Goal: Check status: Check status

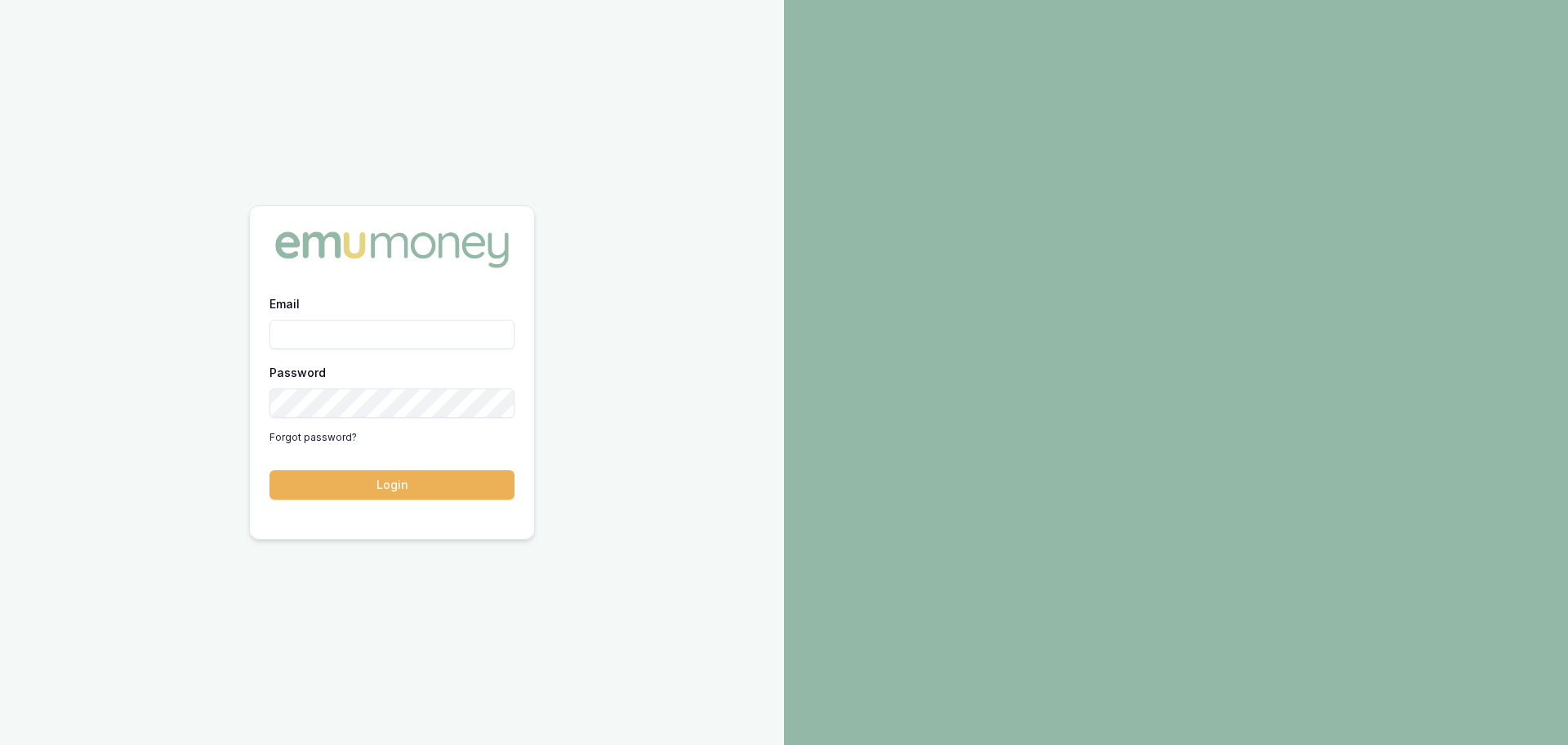
click at [338, 354] on div "Email Password Forgot password?" at bounding box center [392, 372] width 245 height 156
click at [343, 340] on input "Email" at bounding box center [392, 334] width 245 height 30
type input "brad.hearns@emumoney.com.au"
click at [413, 483] on button "Login" at bounding box center [392, 484] width 245 height 30
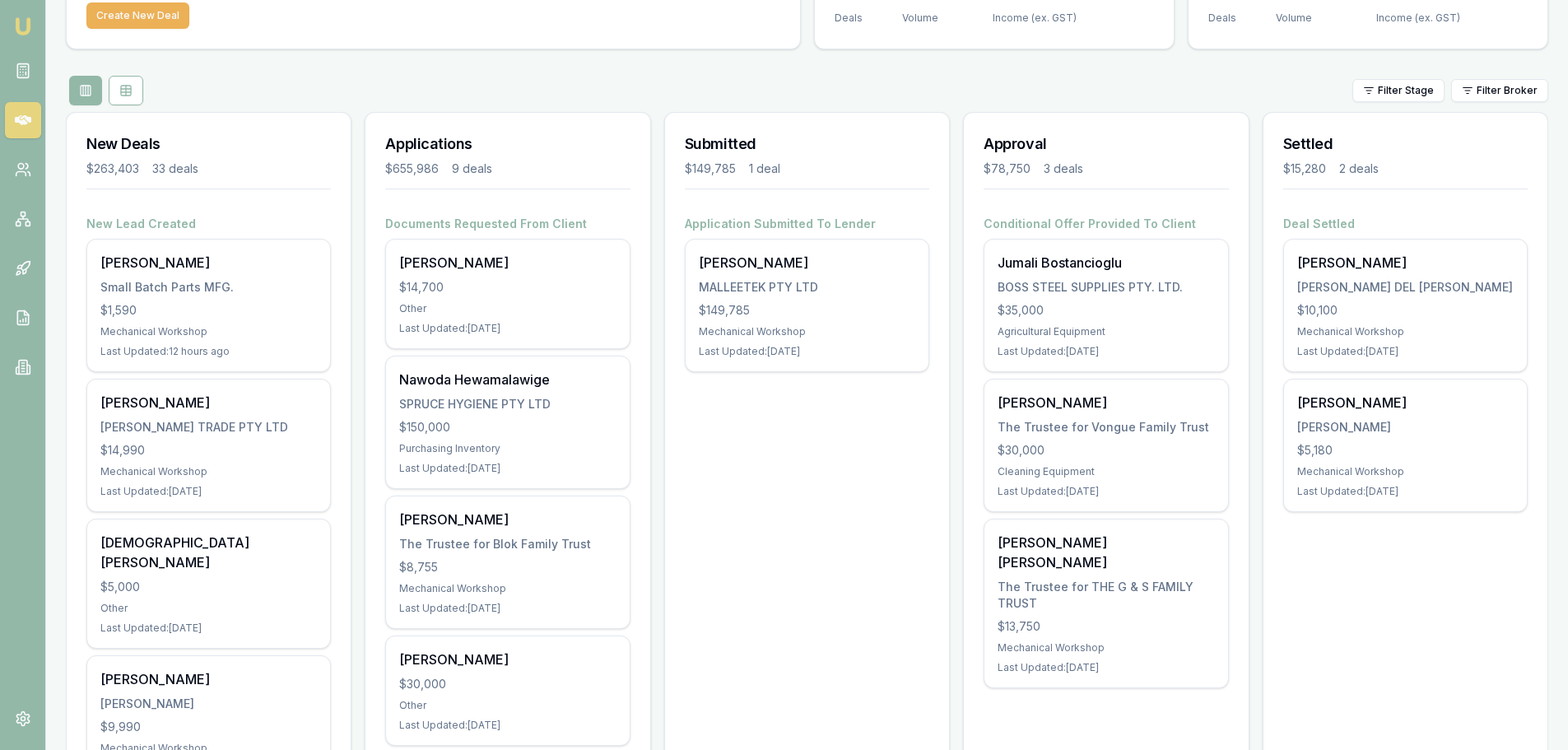
scroll to position [164, 0]
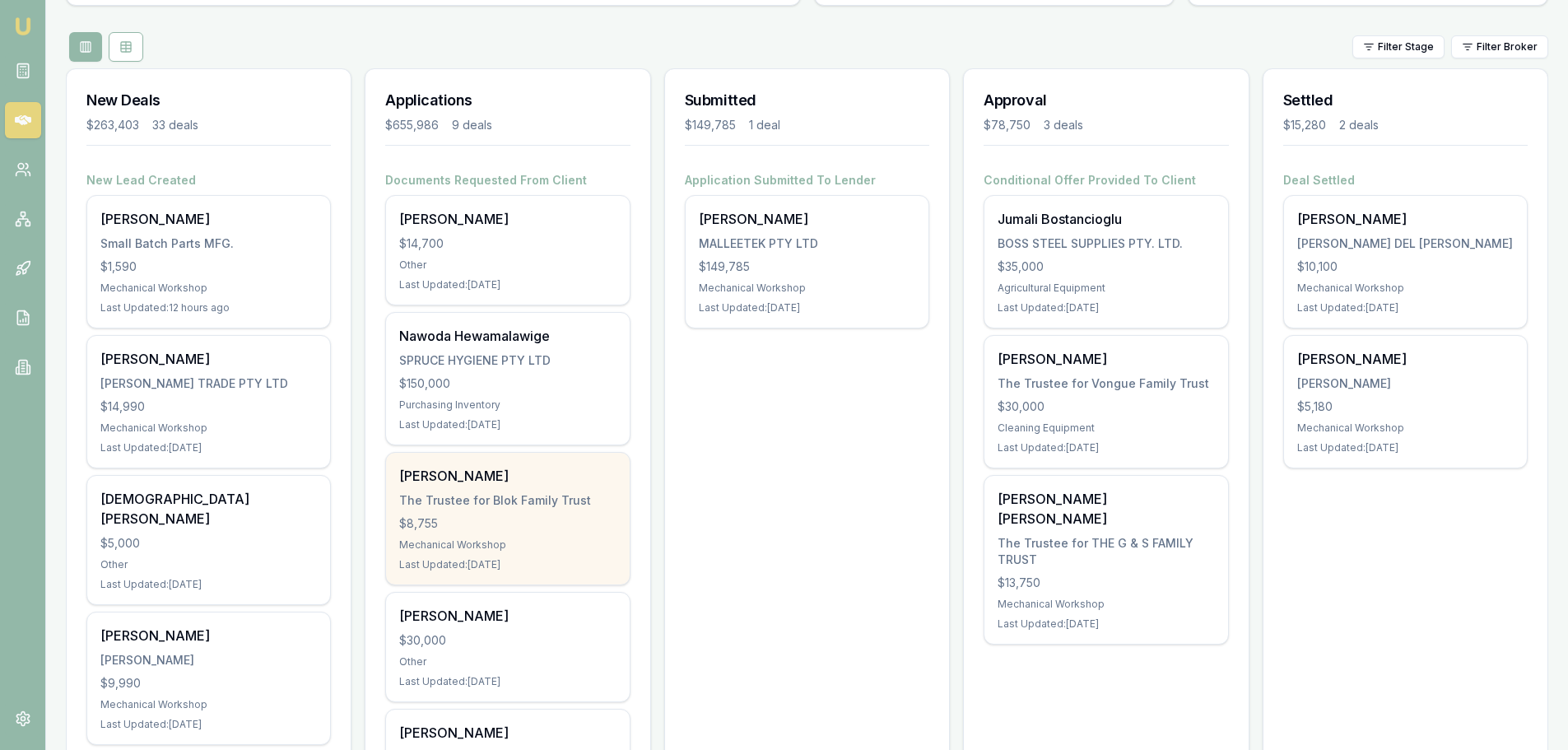
click at [482, 529] on div "$8,755" at bounding box center [508, 523] width 217 height 16
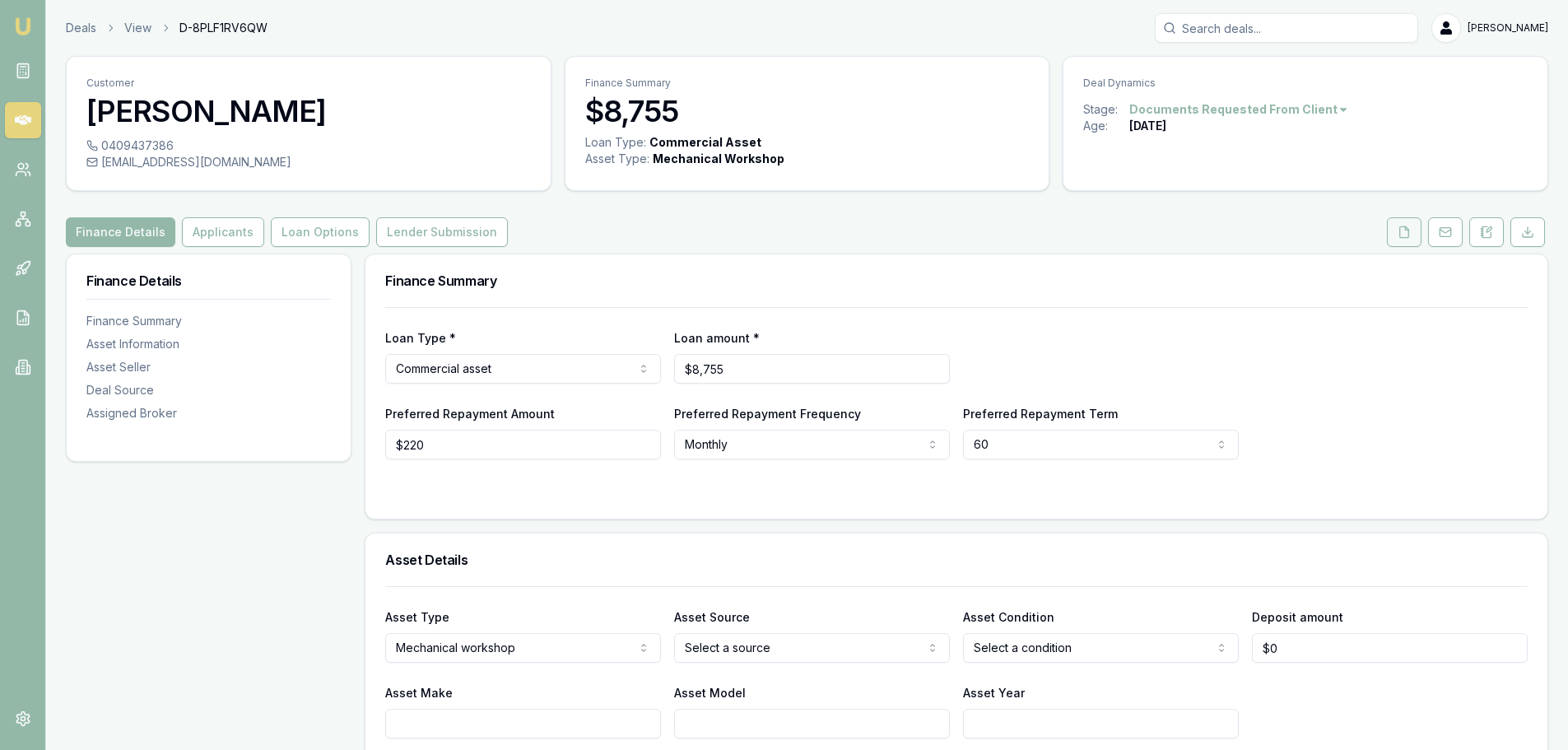
click at [1405, 235] on icon at bounding box center [1404, 232] width 14 height 14
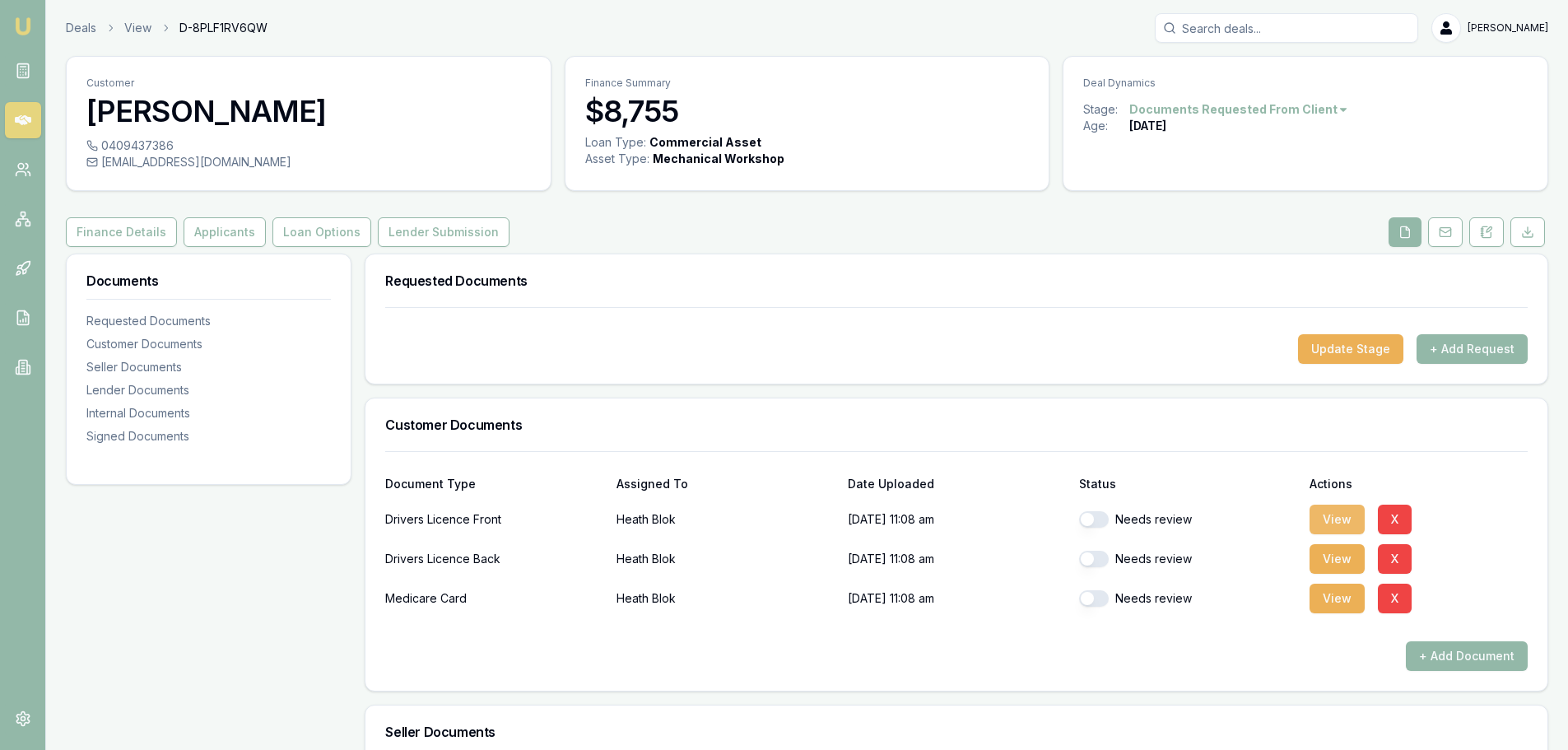
click at [1342, 517] on button "View" at bounding box center [1336, 519] width 55 height 30
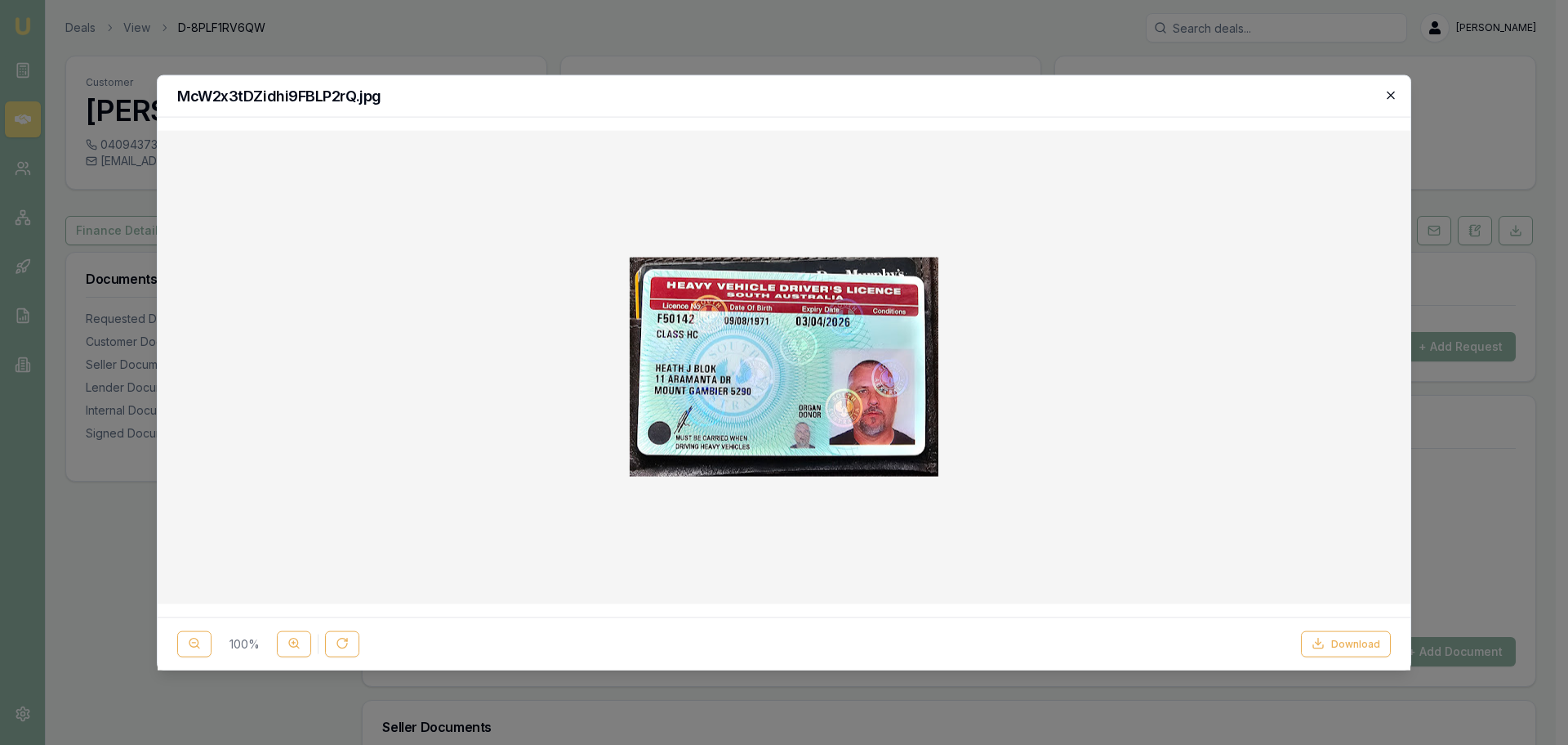
click at [1388, 96] on icon "button" at bounding box center [1391, 95] width 13 height 13
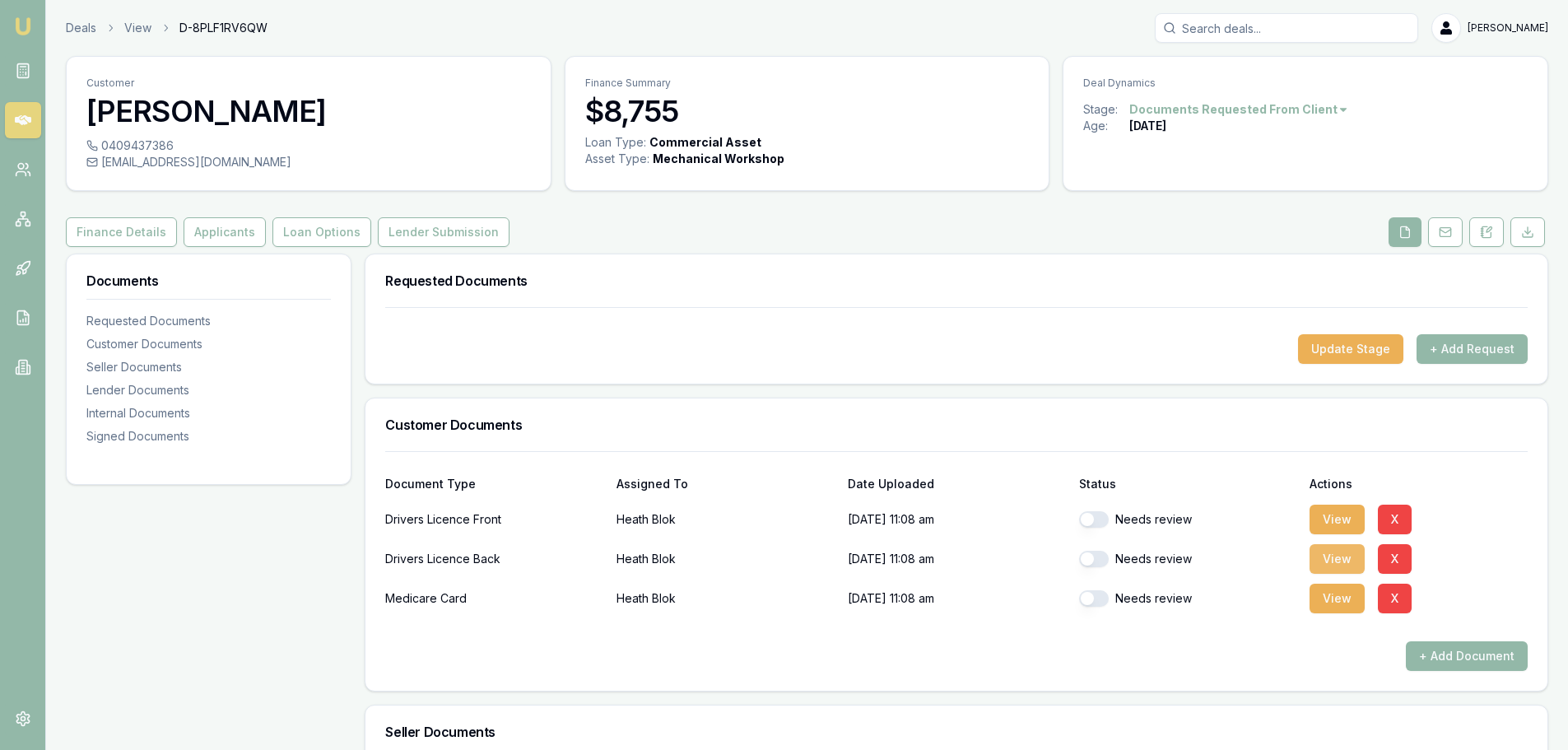
click at [1328, 557] on button "View" at bounding box center [1336, 559] width 55 height 30
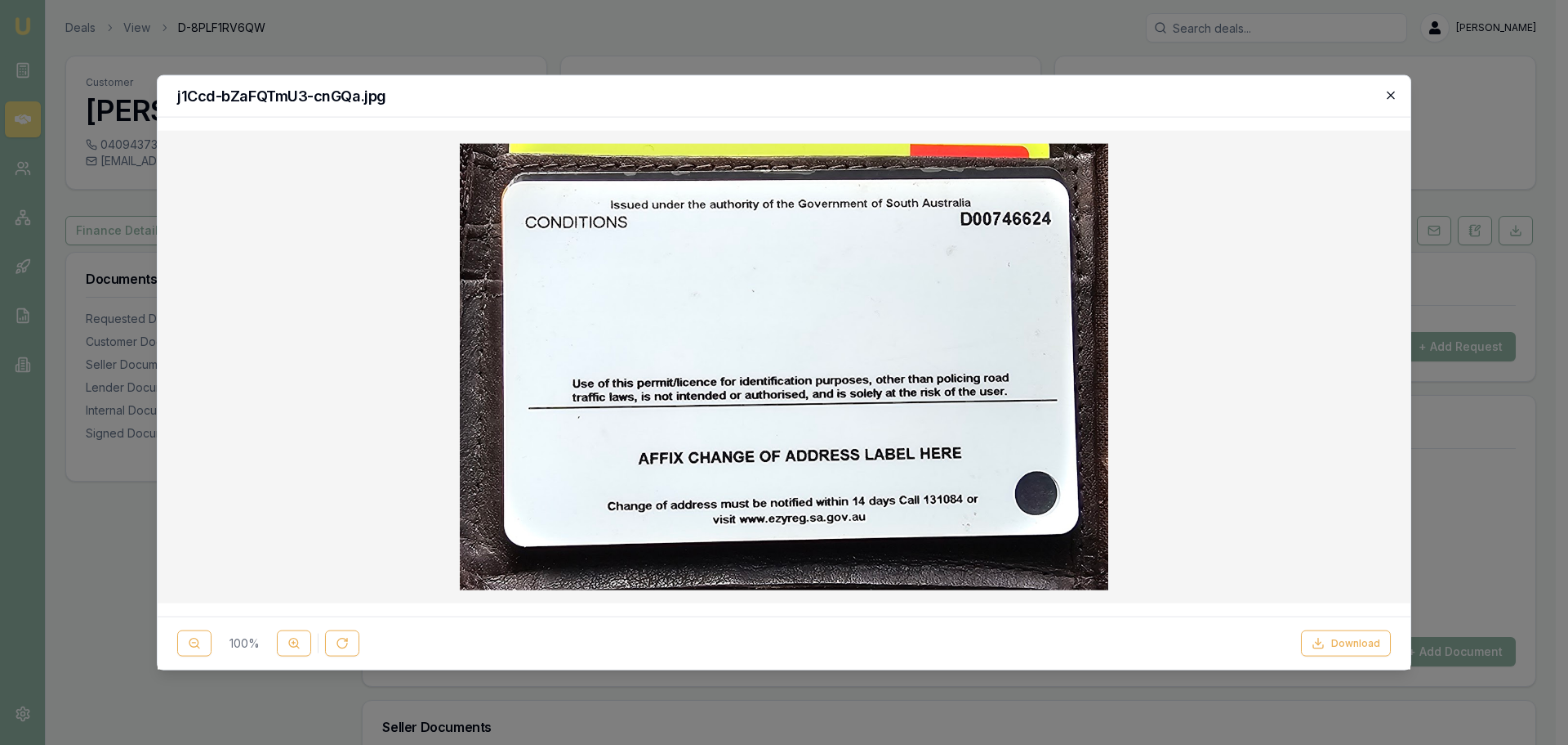
click at [1392, 91] on icon "button" at bounding box center [1391, 95] width 13 height 13
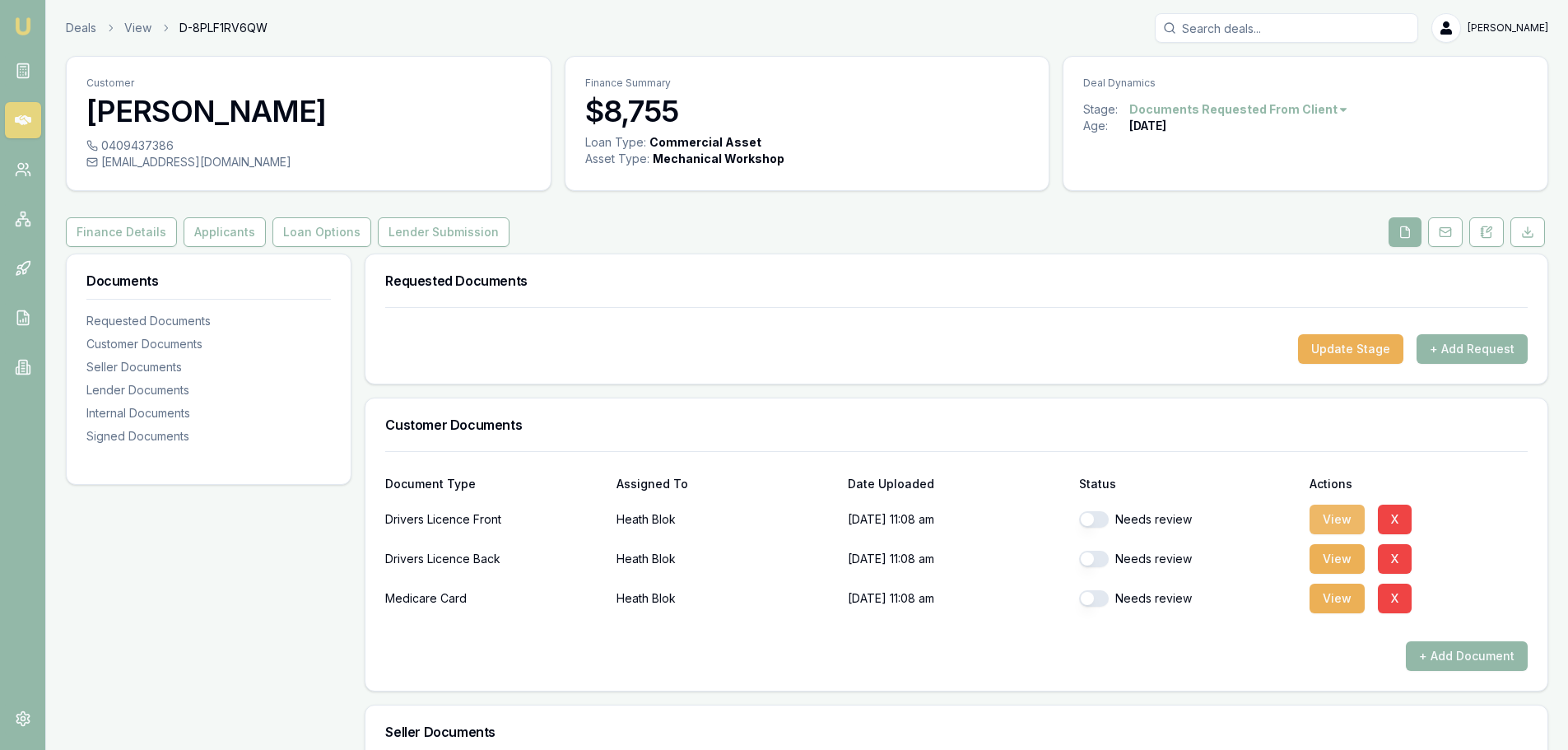
click at [1342, 512] on button "View" at bounding box center [1336, 519] width 55 height 30
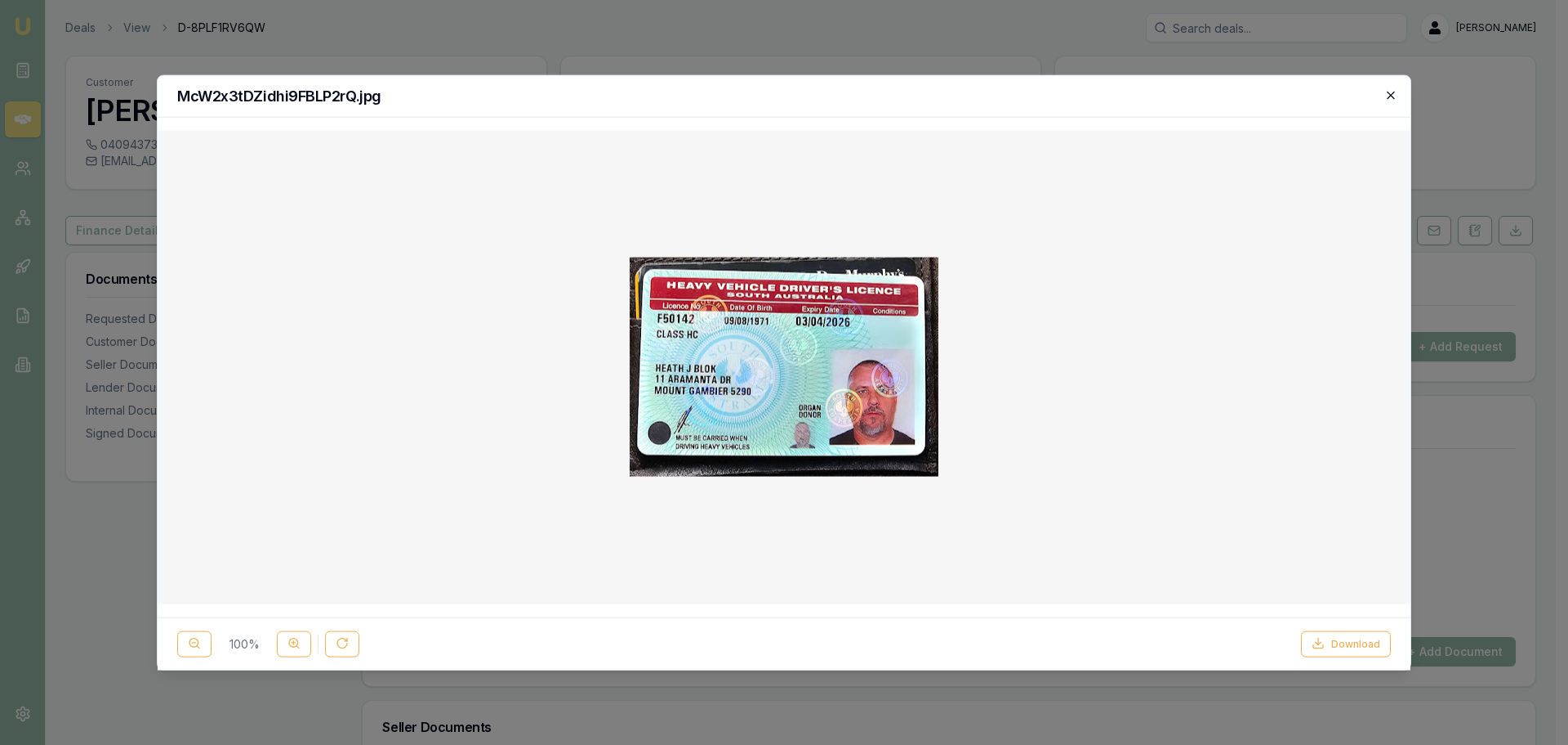
click at [1396, 100] on icon "button" at bounding box center [1391, 95] width 13 height 13
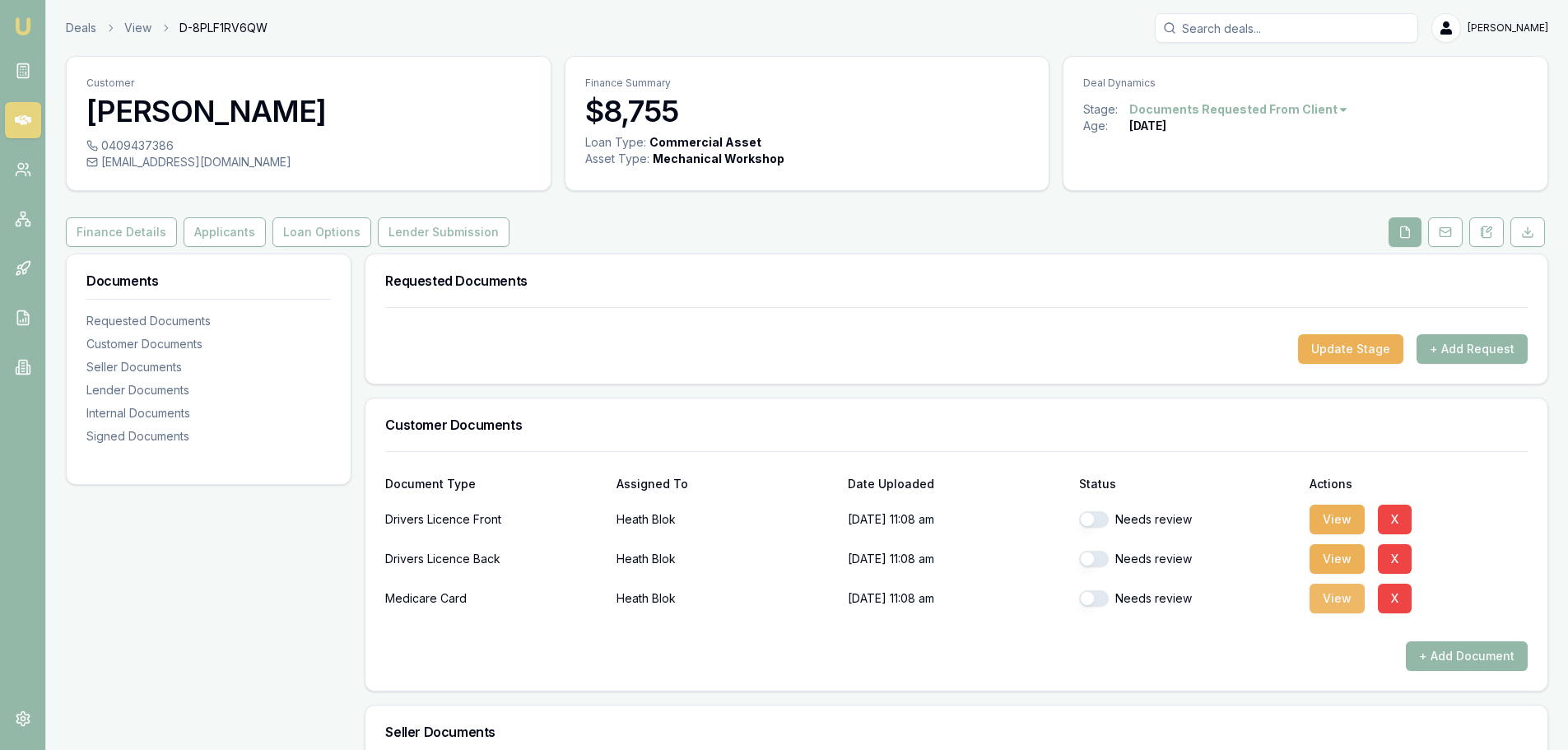
click at [1333, 607] on button "View" at bounding box center [1336, 598] width 55 height 30
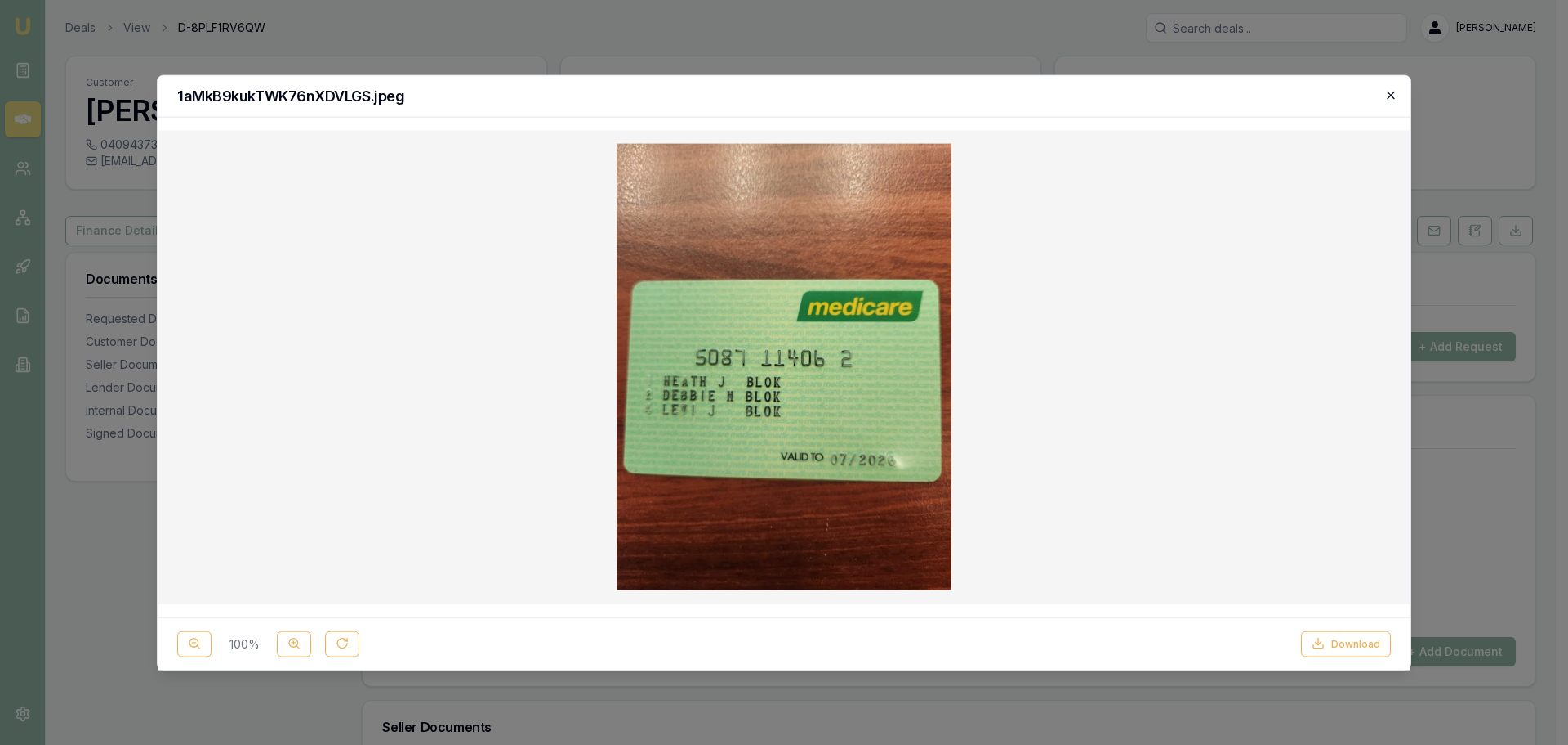
click at [1390, 95] on icon "button" at bounding box center [1391, 95] width 13 height 13
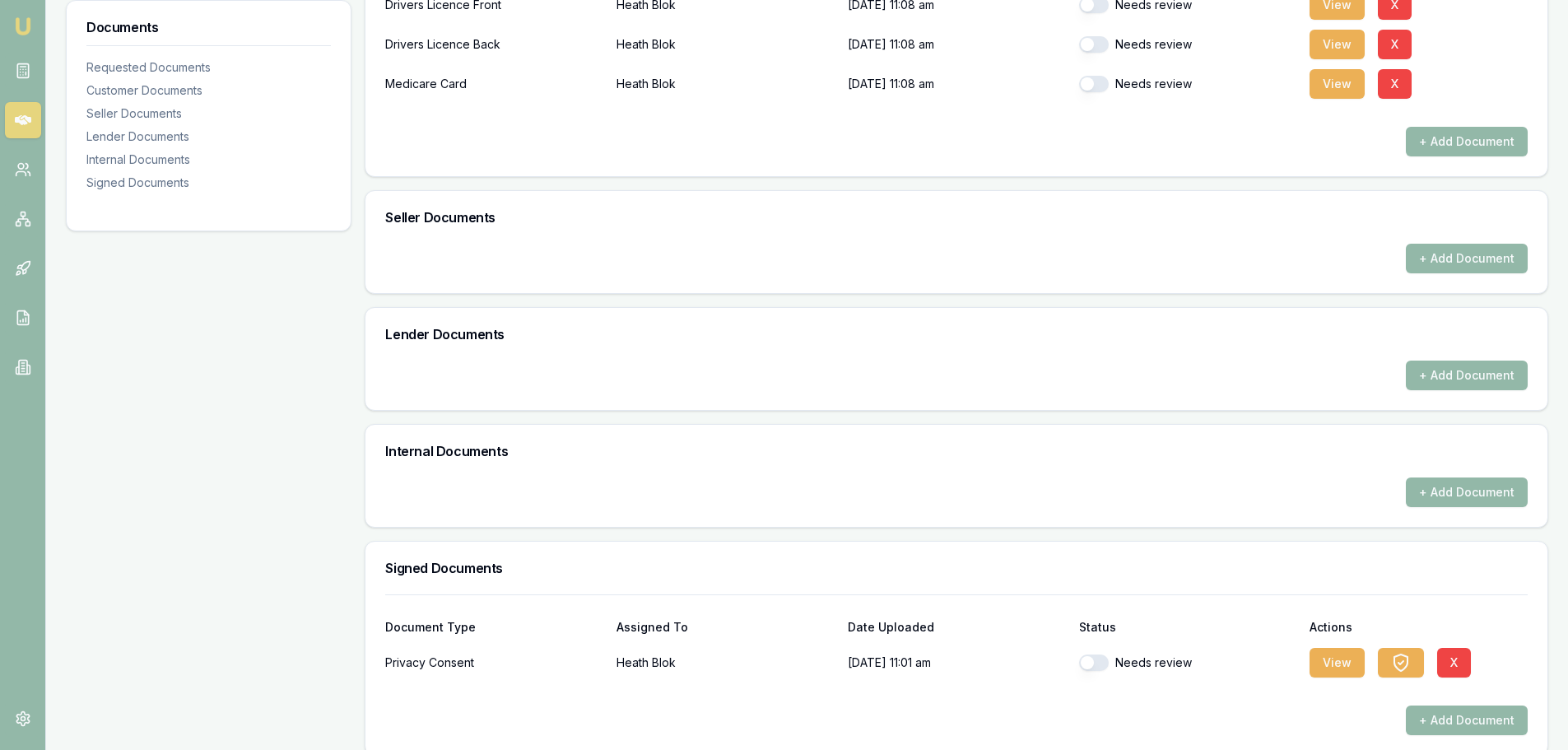
scroll to position [534, 0]
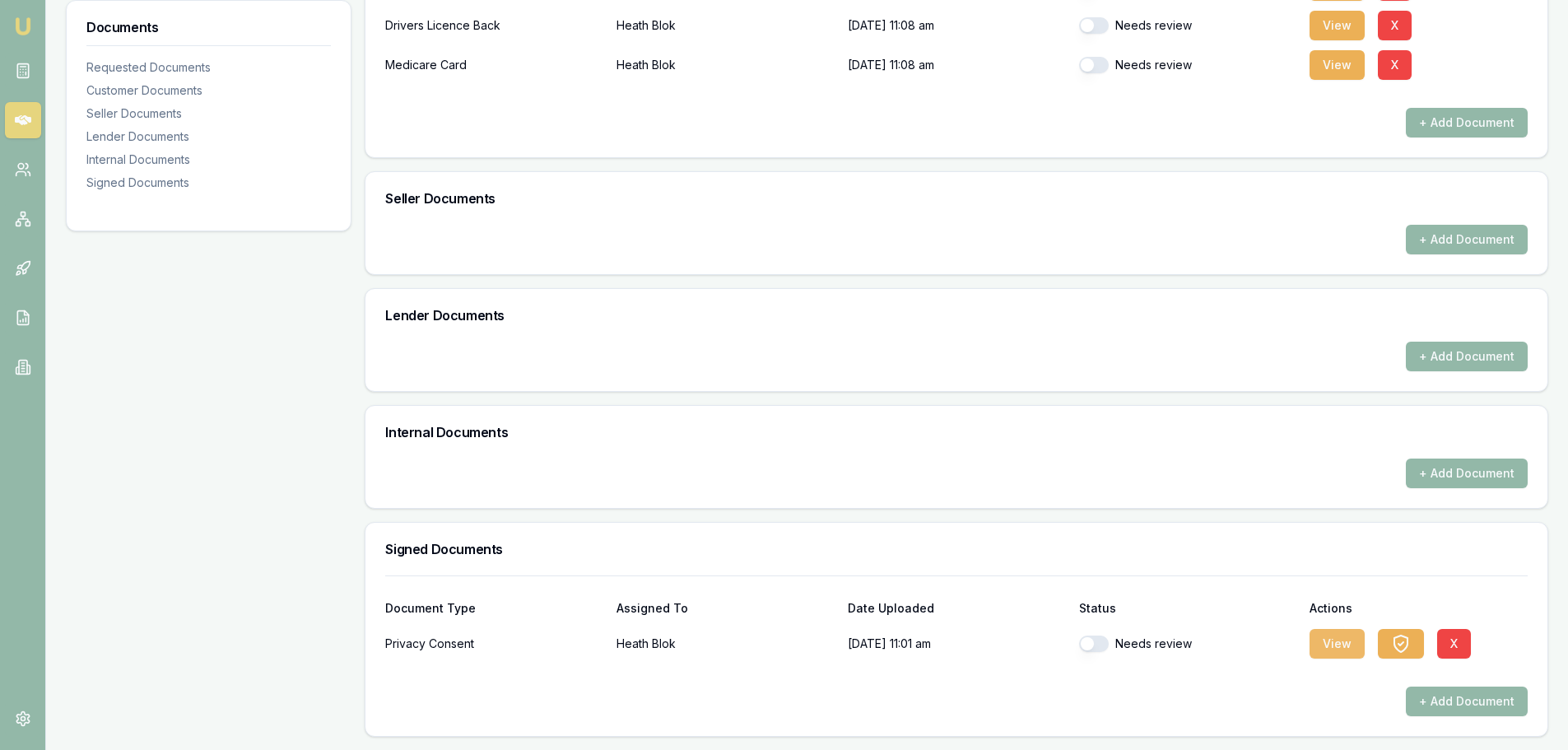
click at [1334, 637] on button "View" at bounding box center [1336, 643] width 55 height 30
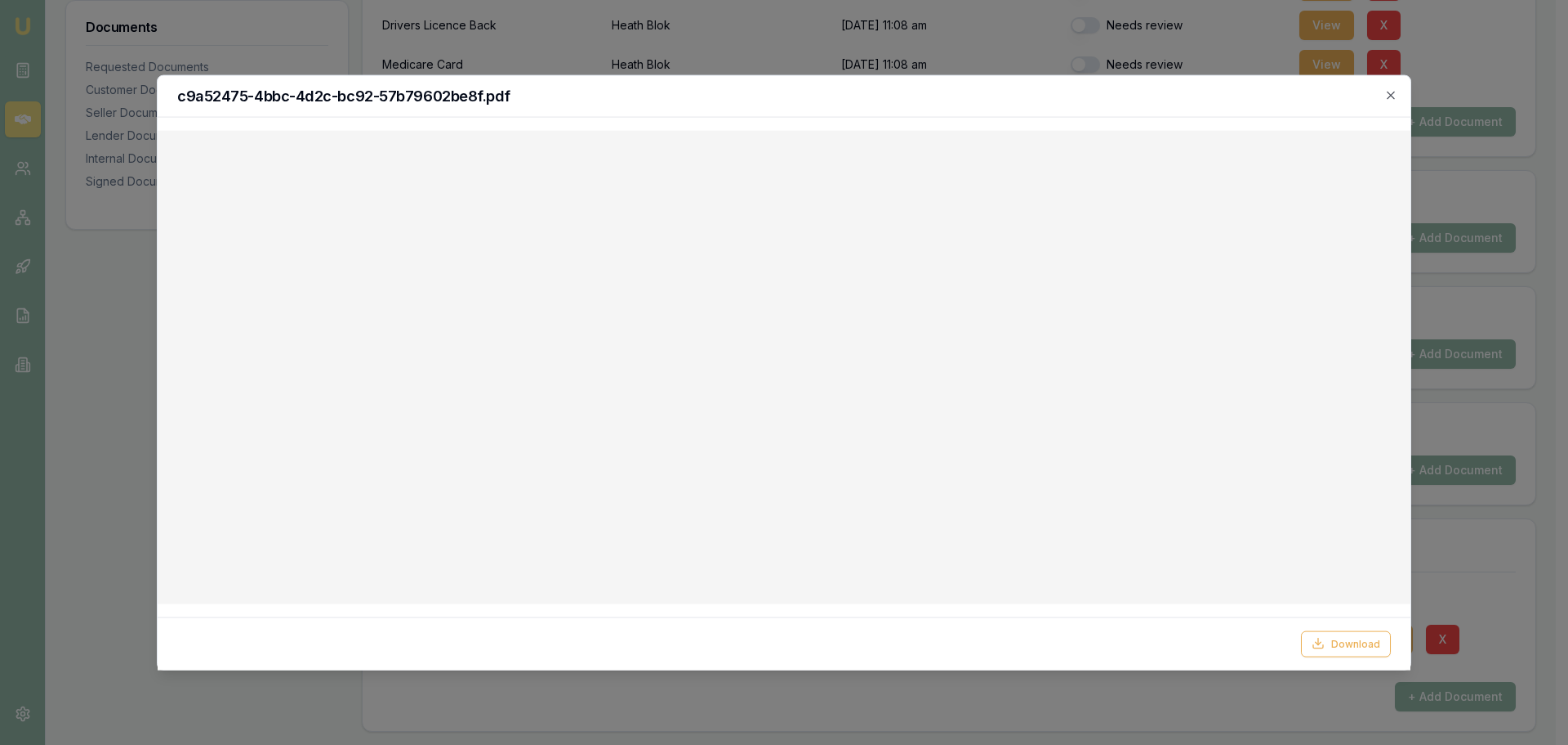
click at [1391, 94] on icon "button" at bounding box center [1391, 95] width 13 height 13
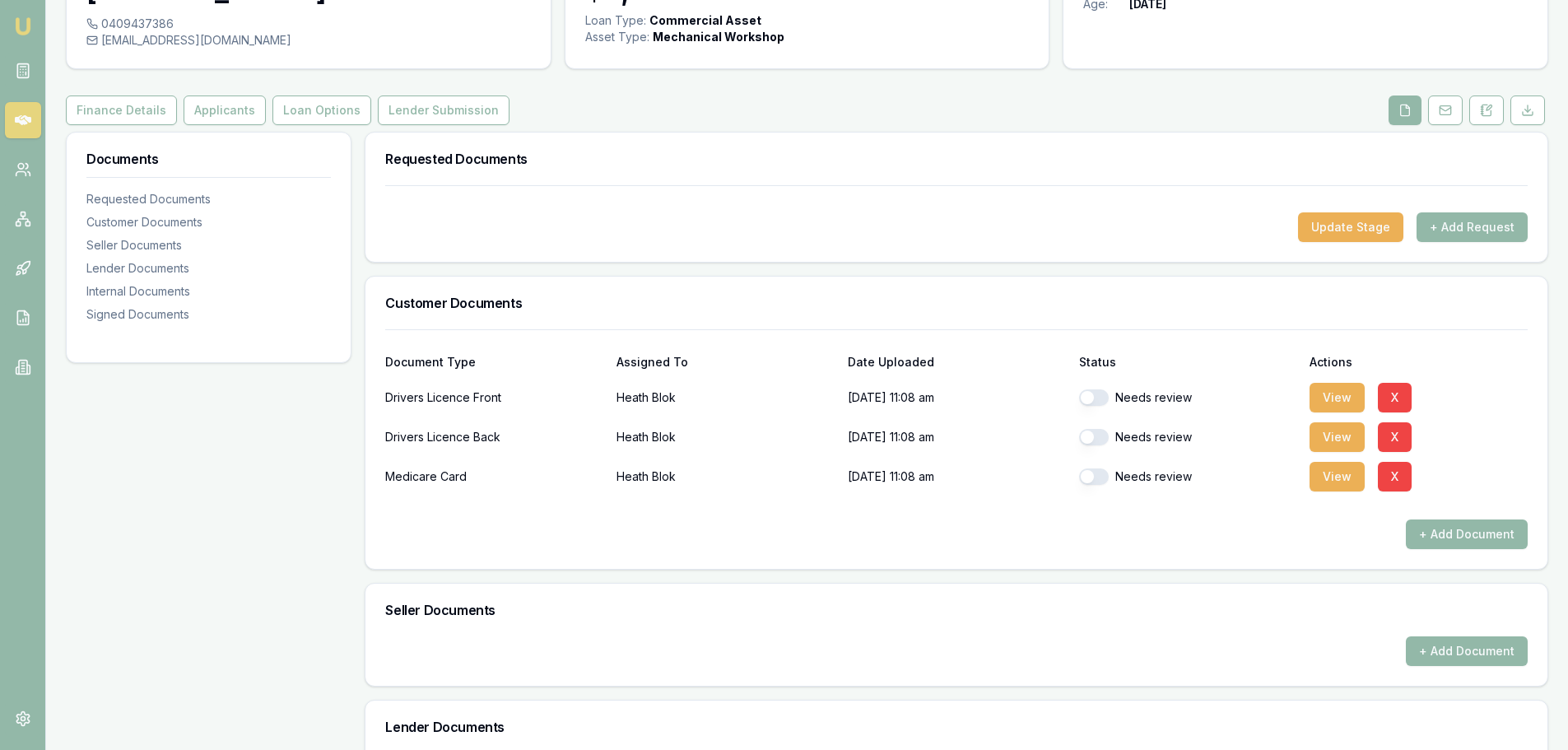
scroll to position [0, 0]
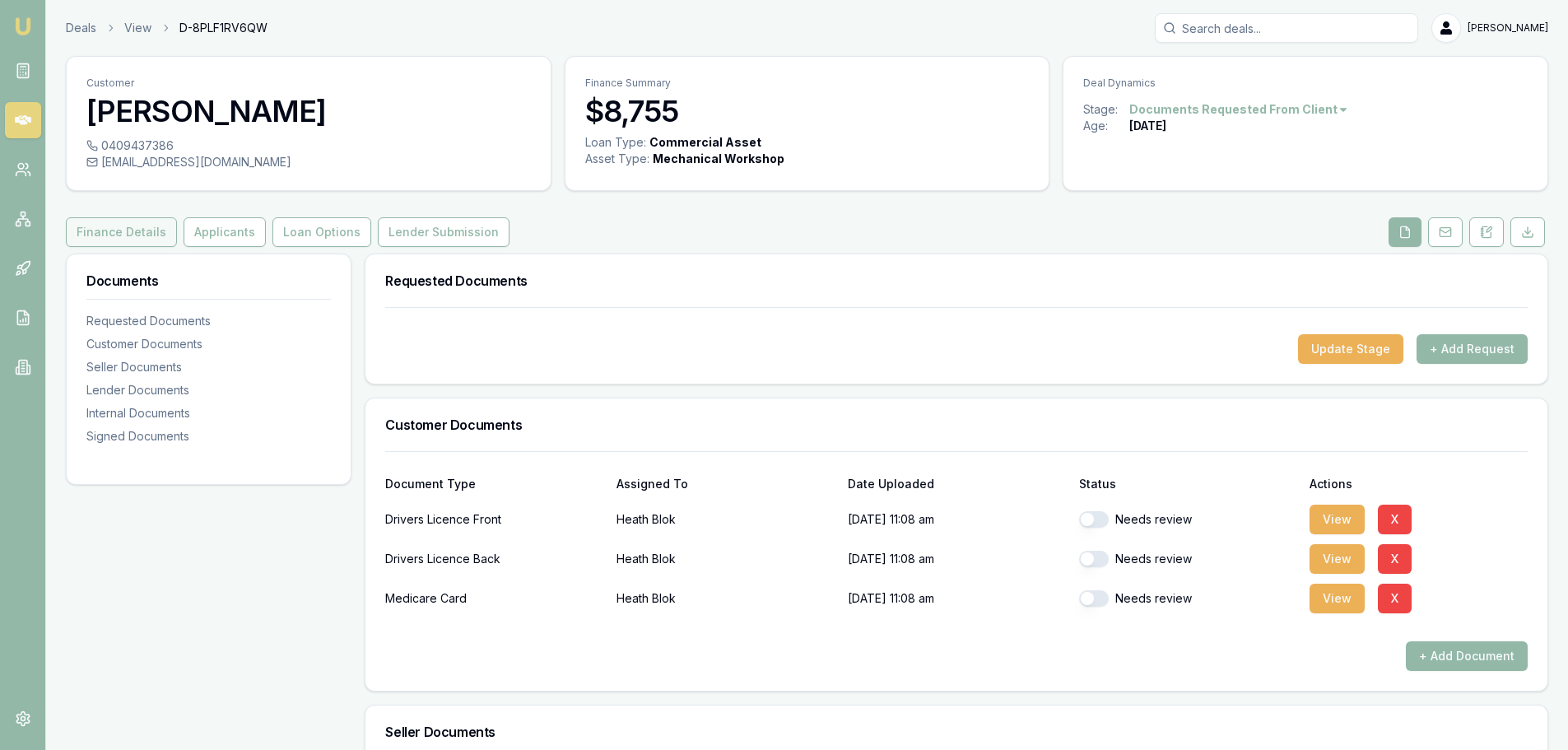
click at [129, 238] on button "Finance Details" at bounding box center [121, 232] width 111 height 30
